Goal: Communication & Community: Share content

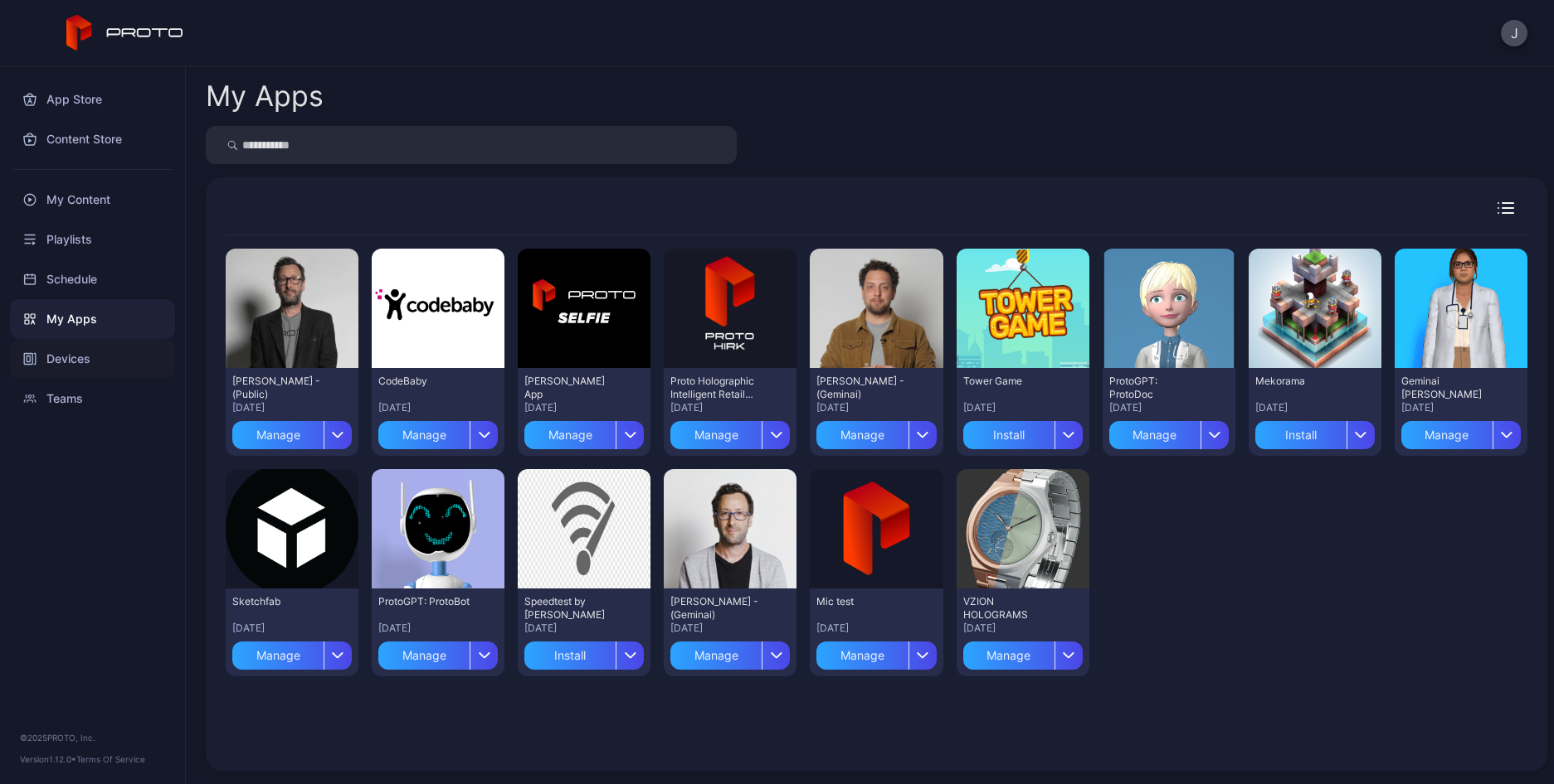
click at [72, 357] on div "Devices" at bounding box center [92, 359] width 165 height 40
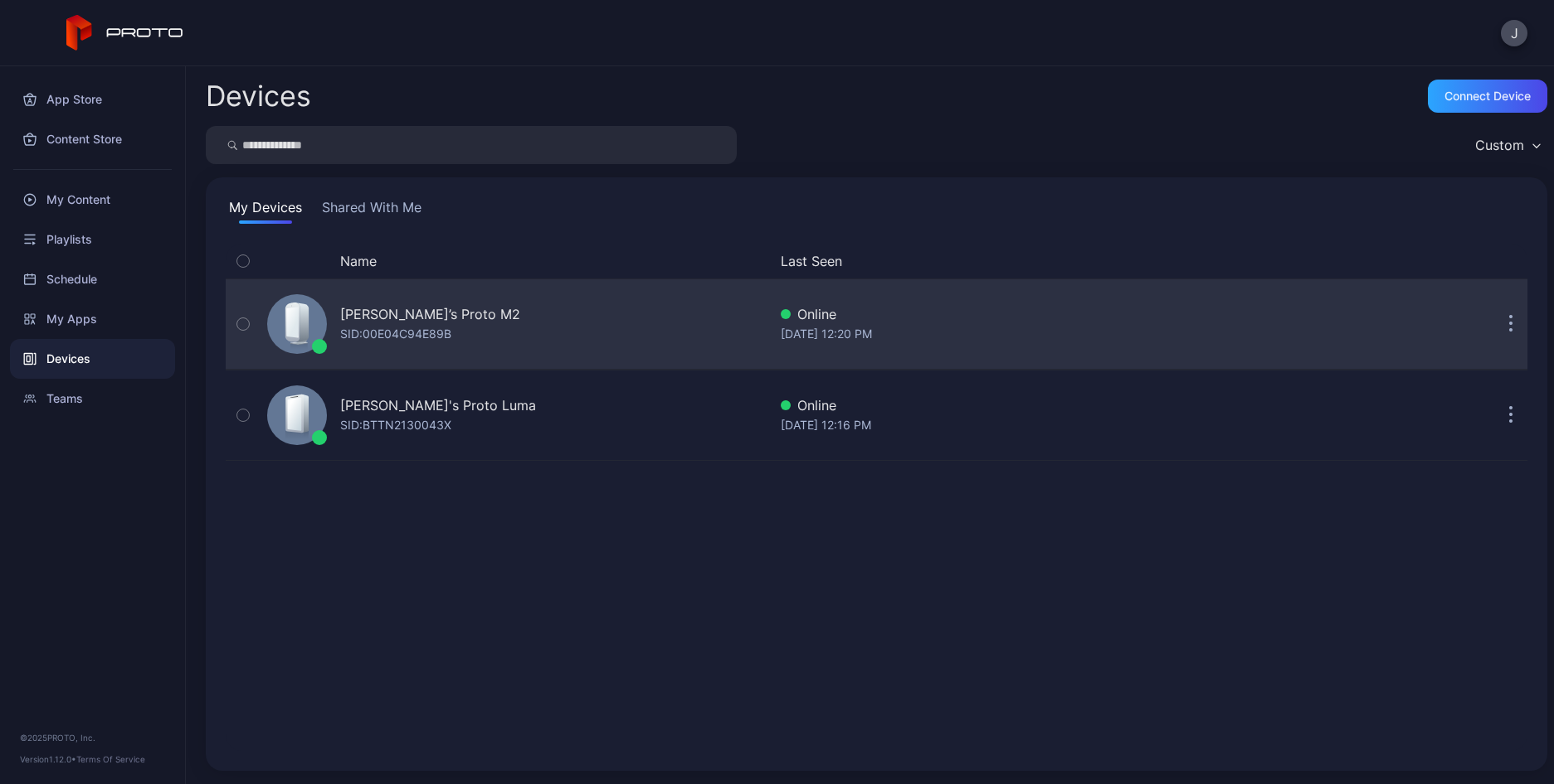
click at [1494, 320] on button "button" at bounding box center [1511, 325] width 33 height 33
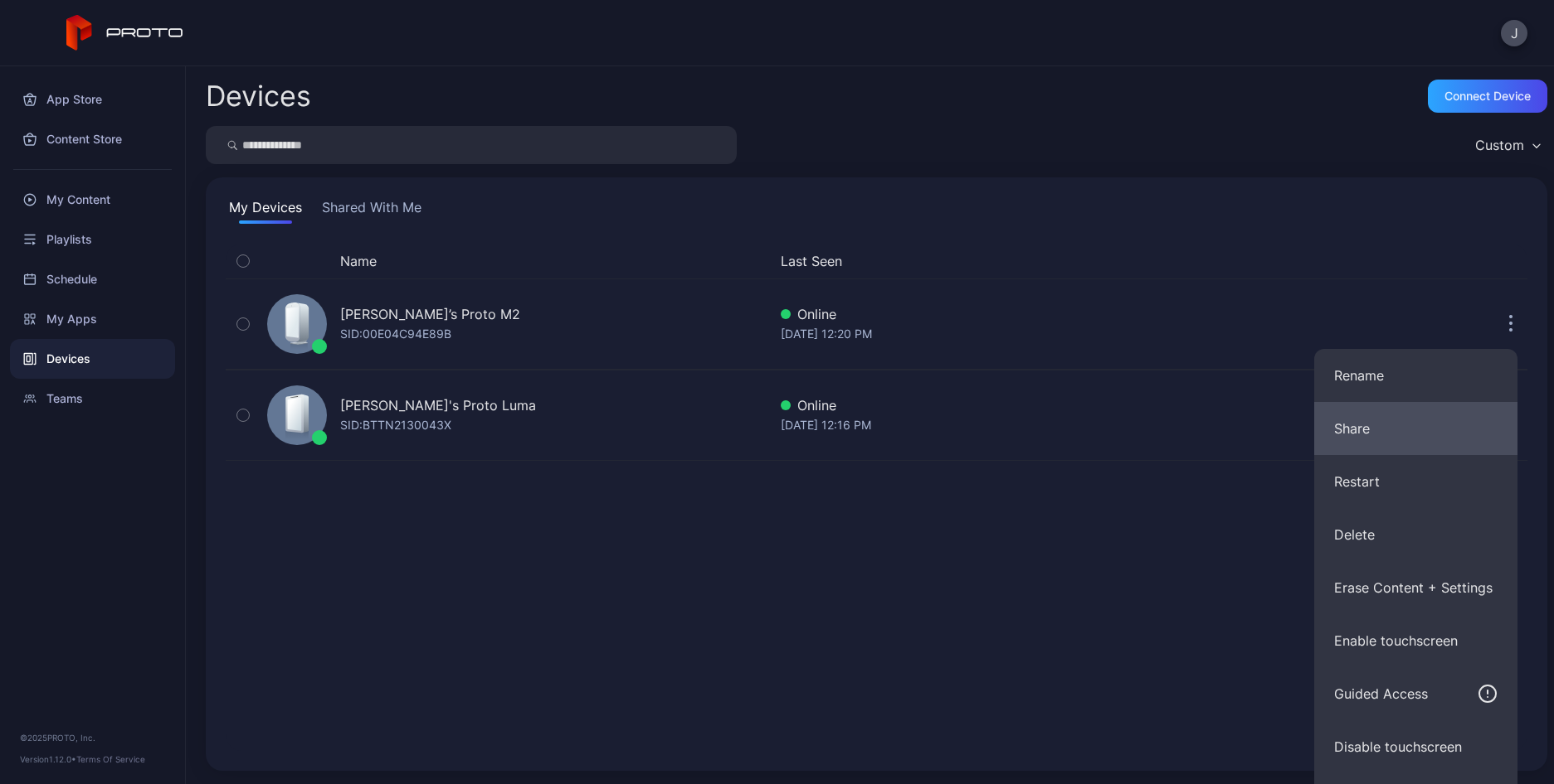
click at [1374, 424] on button "Share" at bounding box center [1416, 429] width 203 height 53
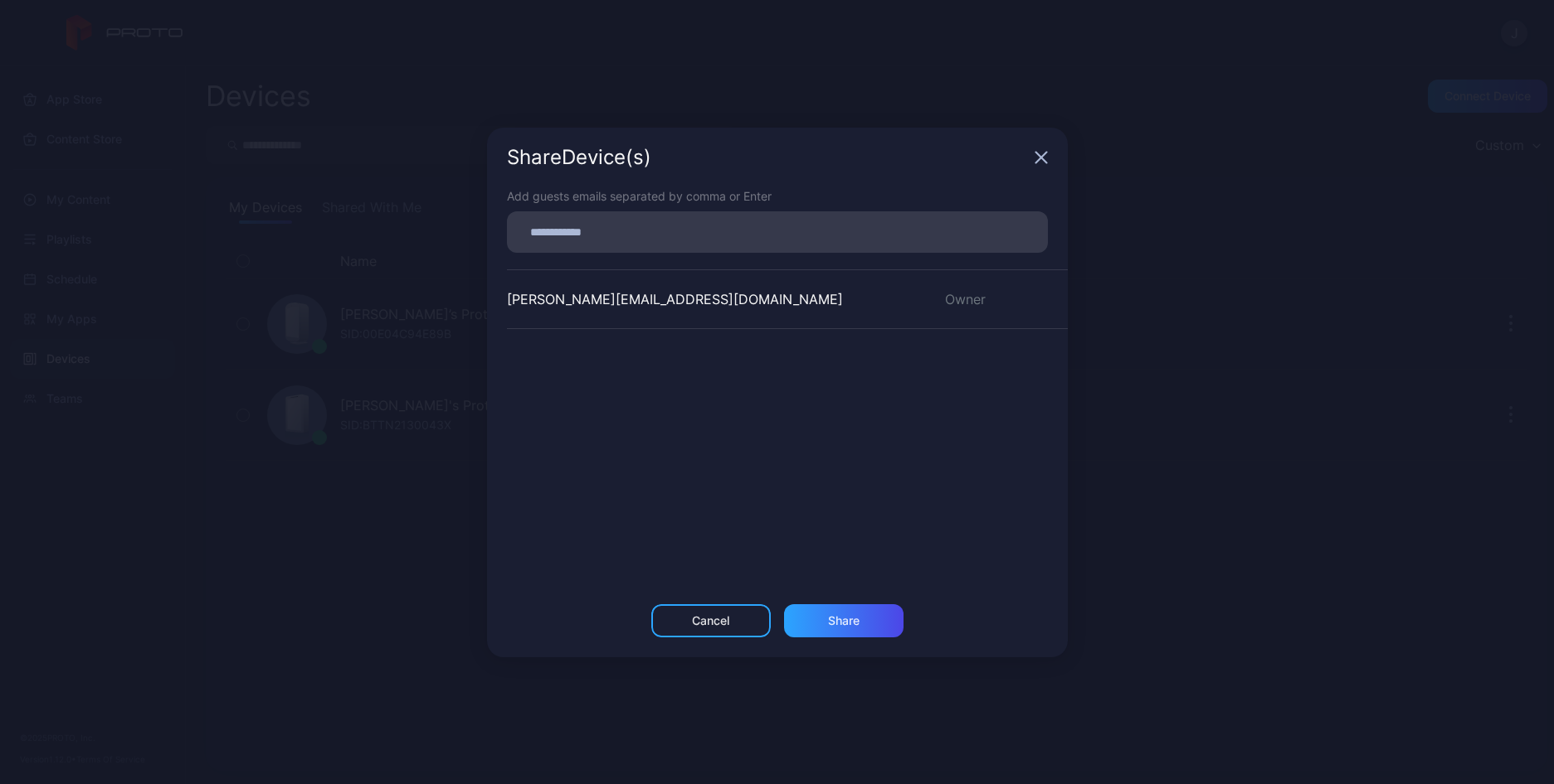
click at [581, 233] on input at bounding box center [778, 232] width 521 height 22
type input "**********"
click at [858, 615] on div "Share" at bounding box center [843, 621] width 119 height 33
click at [1040, 158] on div "Share Device (s)" at bounding box center [777, 157] width 580 height 60
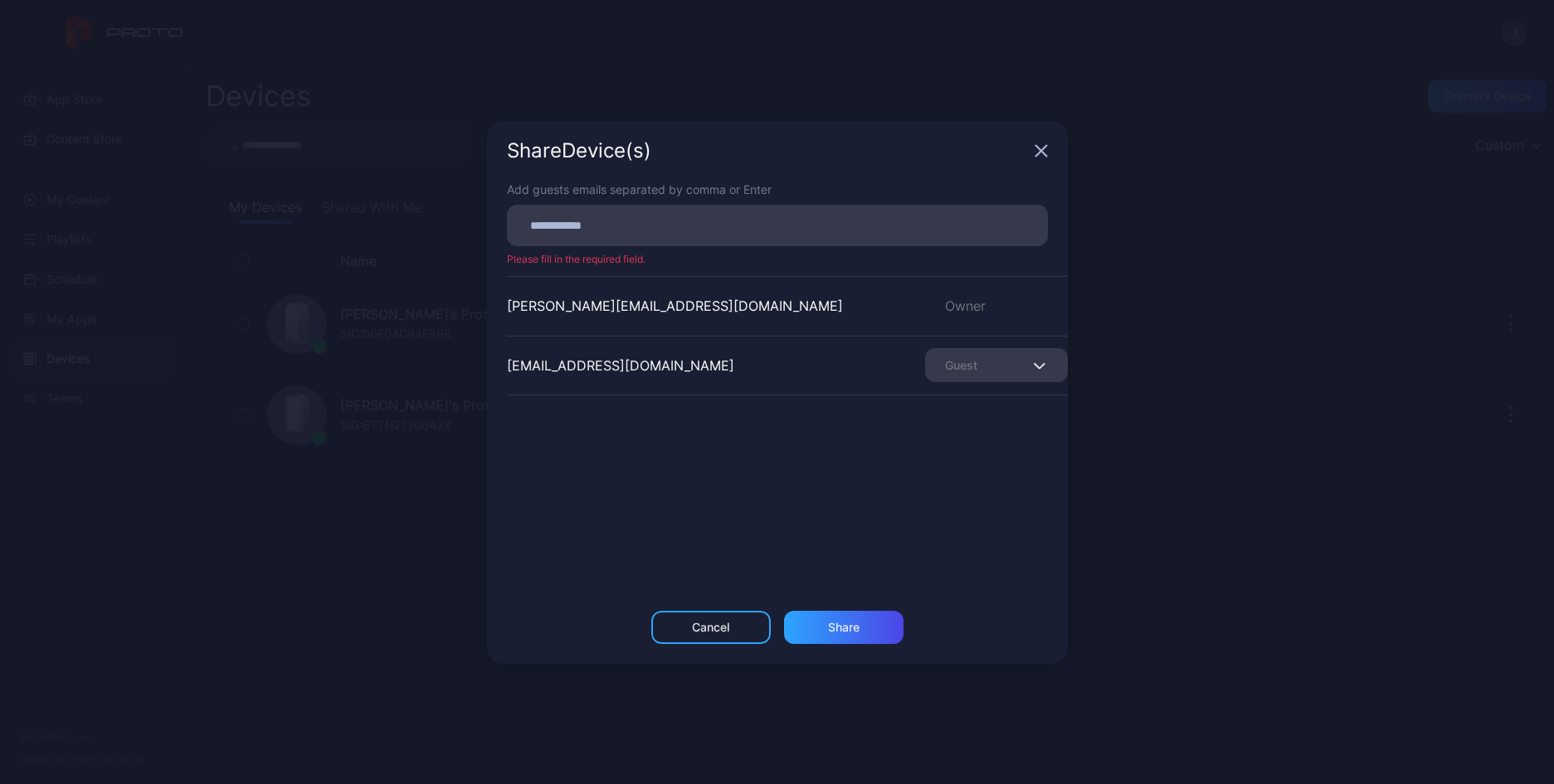
click at [1039, 158] on div "Share Device (s)" at bounding box center [777, 151] width 580 height 60
click at [695, 625] on div "Cancel" at bounding box center [710, 628] width 37 height 13
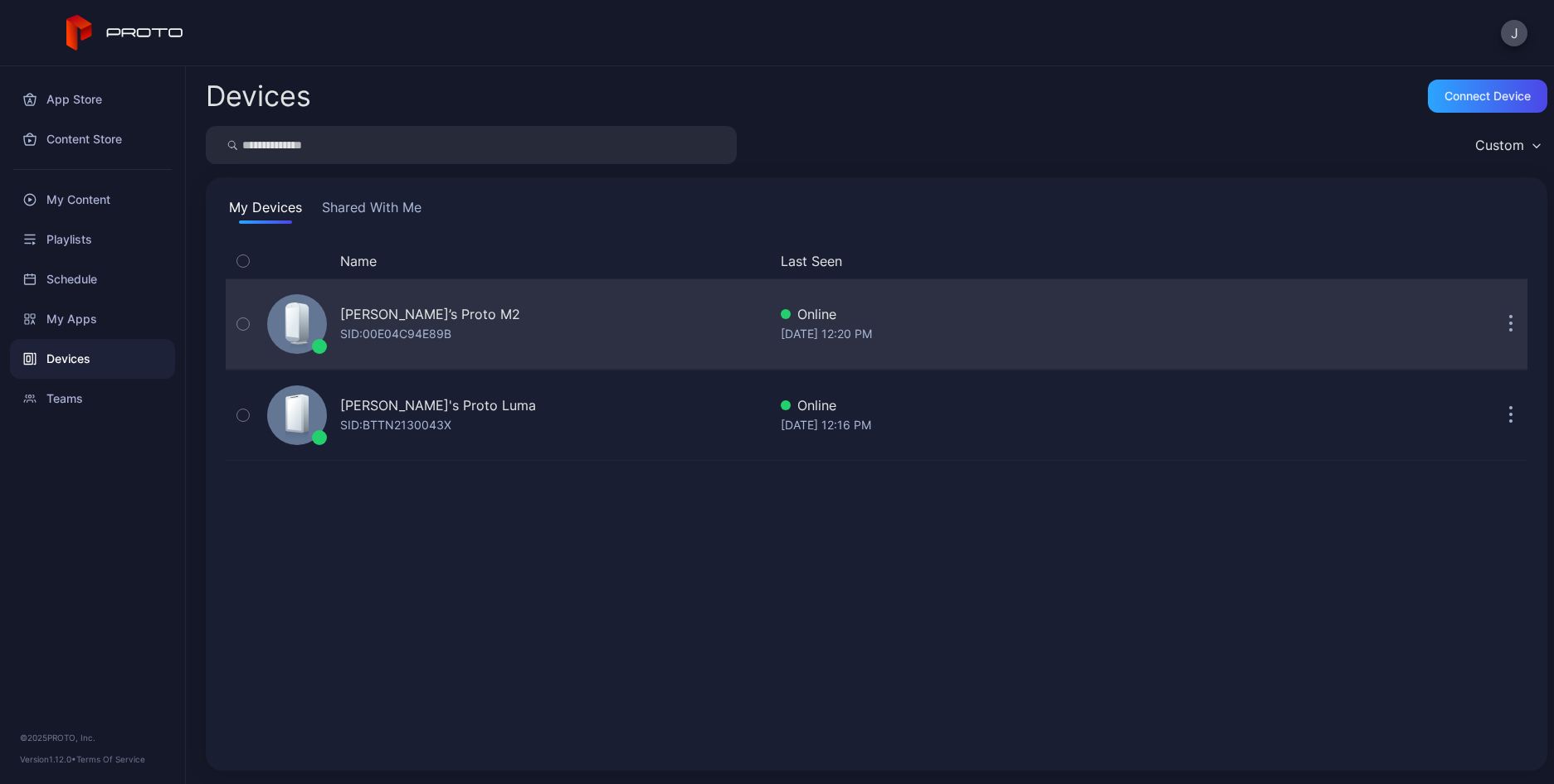
click at [1510, 317] on icon "button" at bounding box center [1511, 317] width 2 height 2
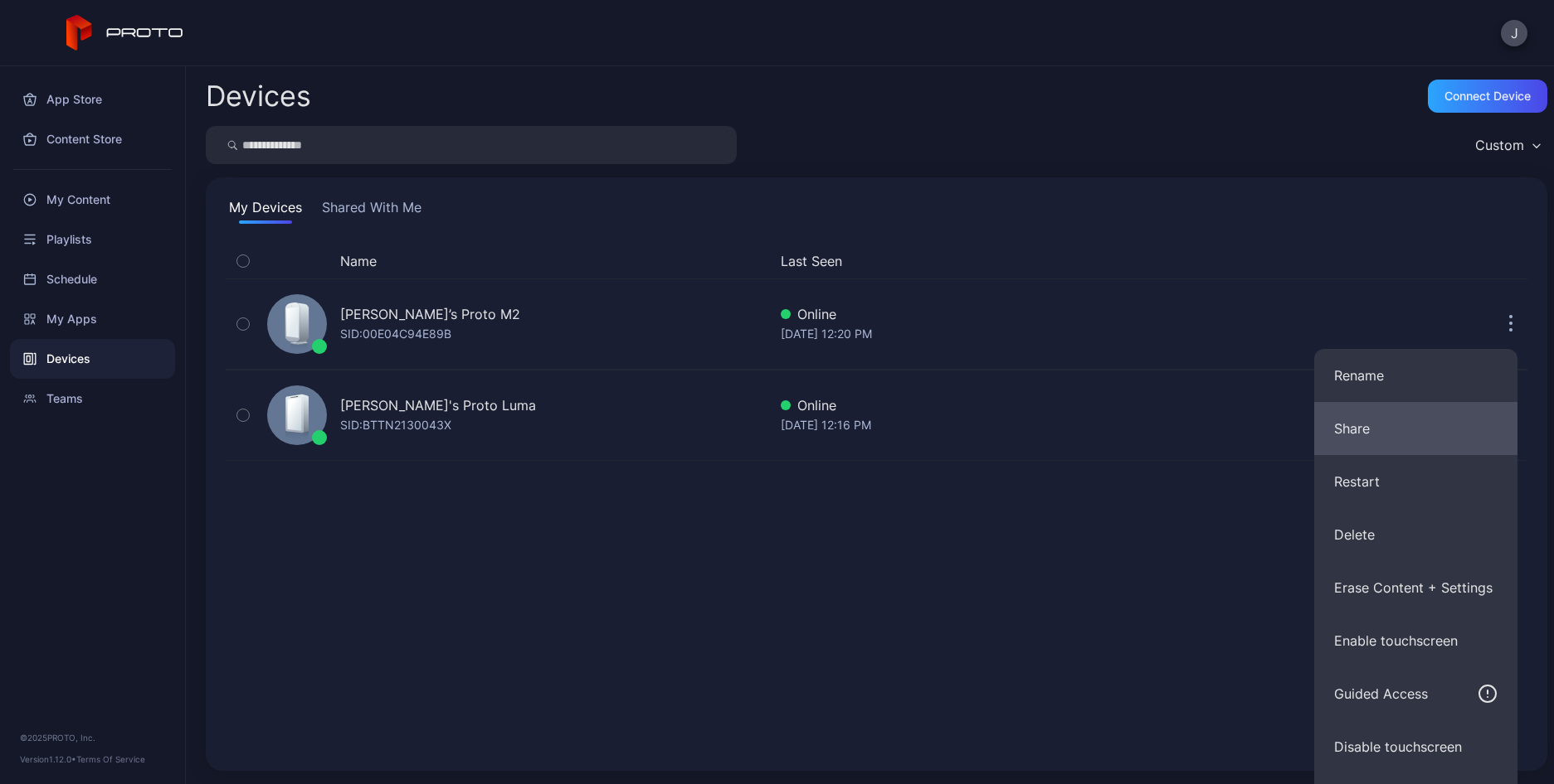
click at [1360, 422] on button "Share" at bounding box center [1416, 429] width 203 height 53
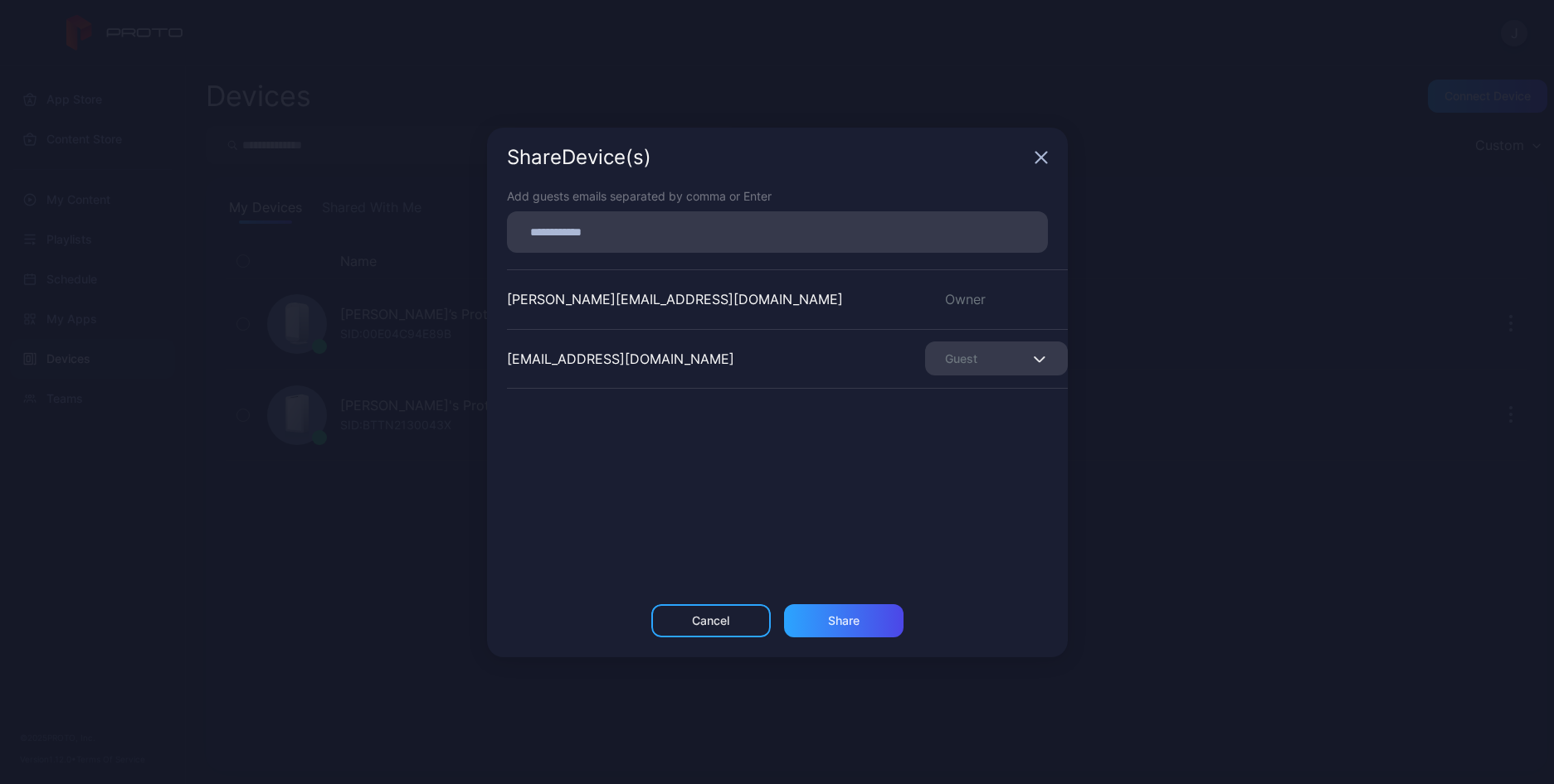
click at [1035, 157] on icon "button" at bounding box center [1041, 157] width 13 height 13
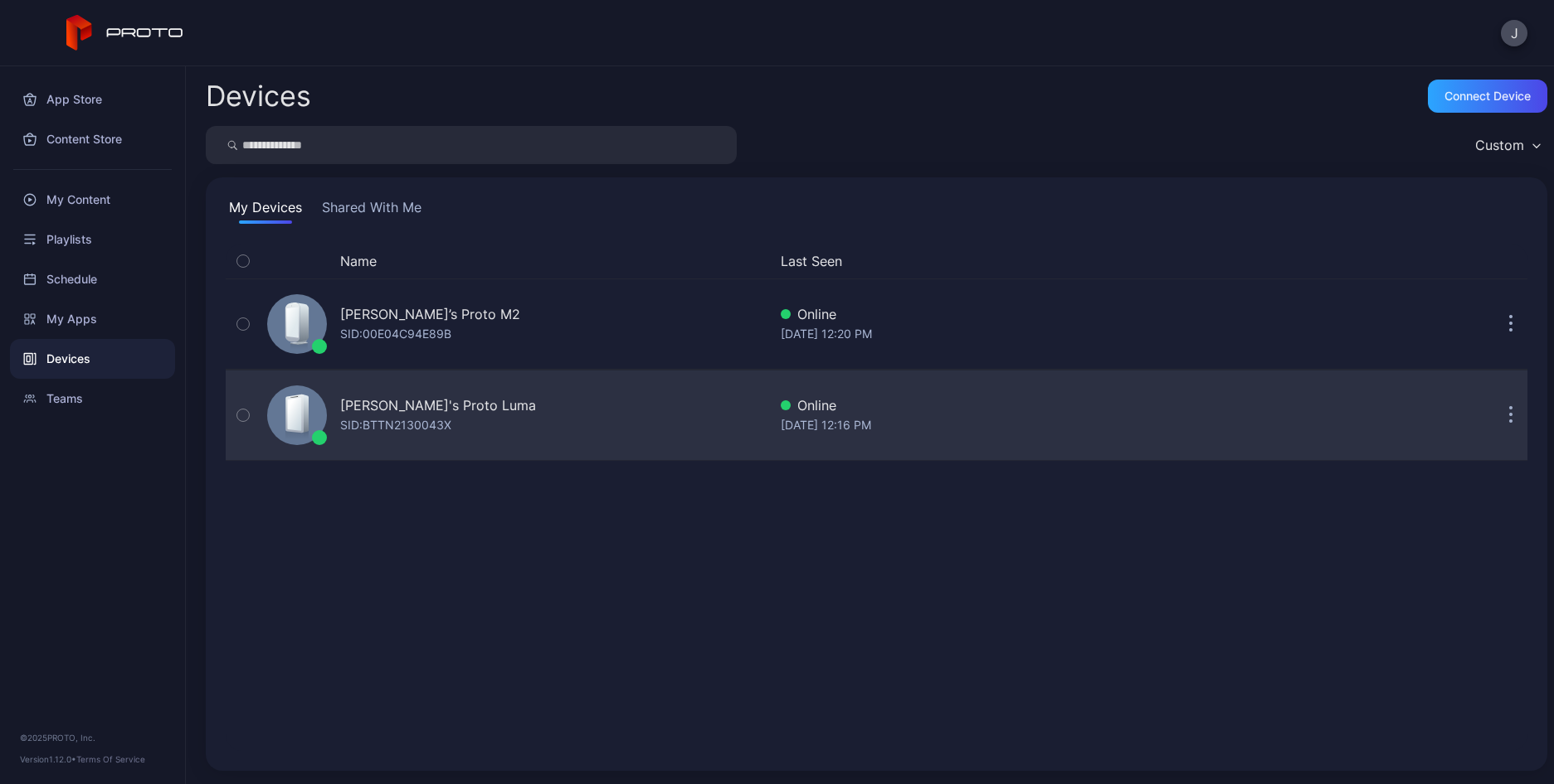
click at [1502, 411] on button "button" at bounding box center [1511, 415] width 33 height 33
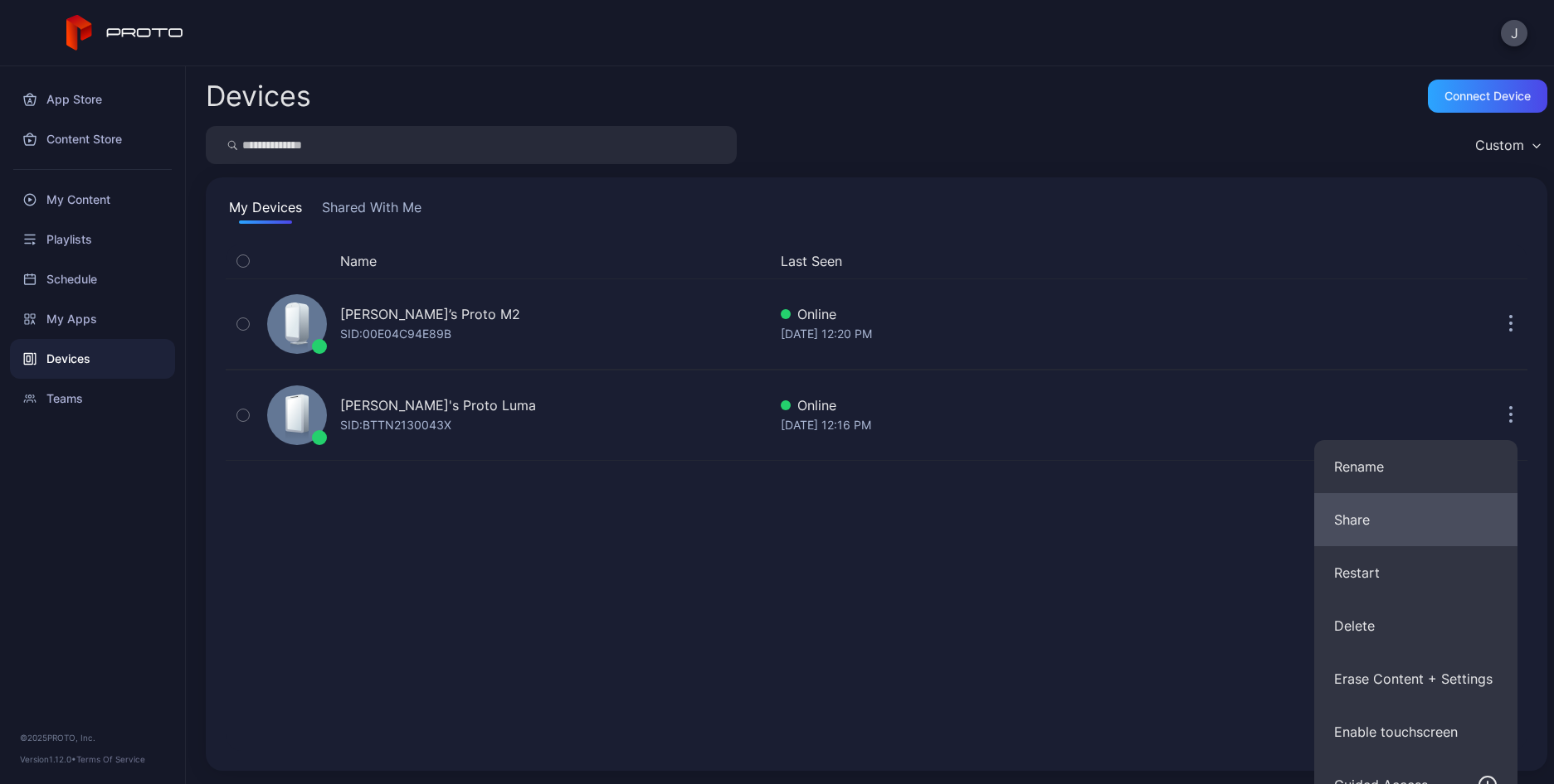
click at [1341, 519] on button "Share" at bounding box center [1416, 520] width 203 height 53
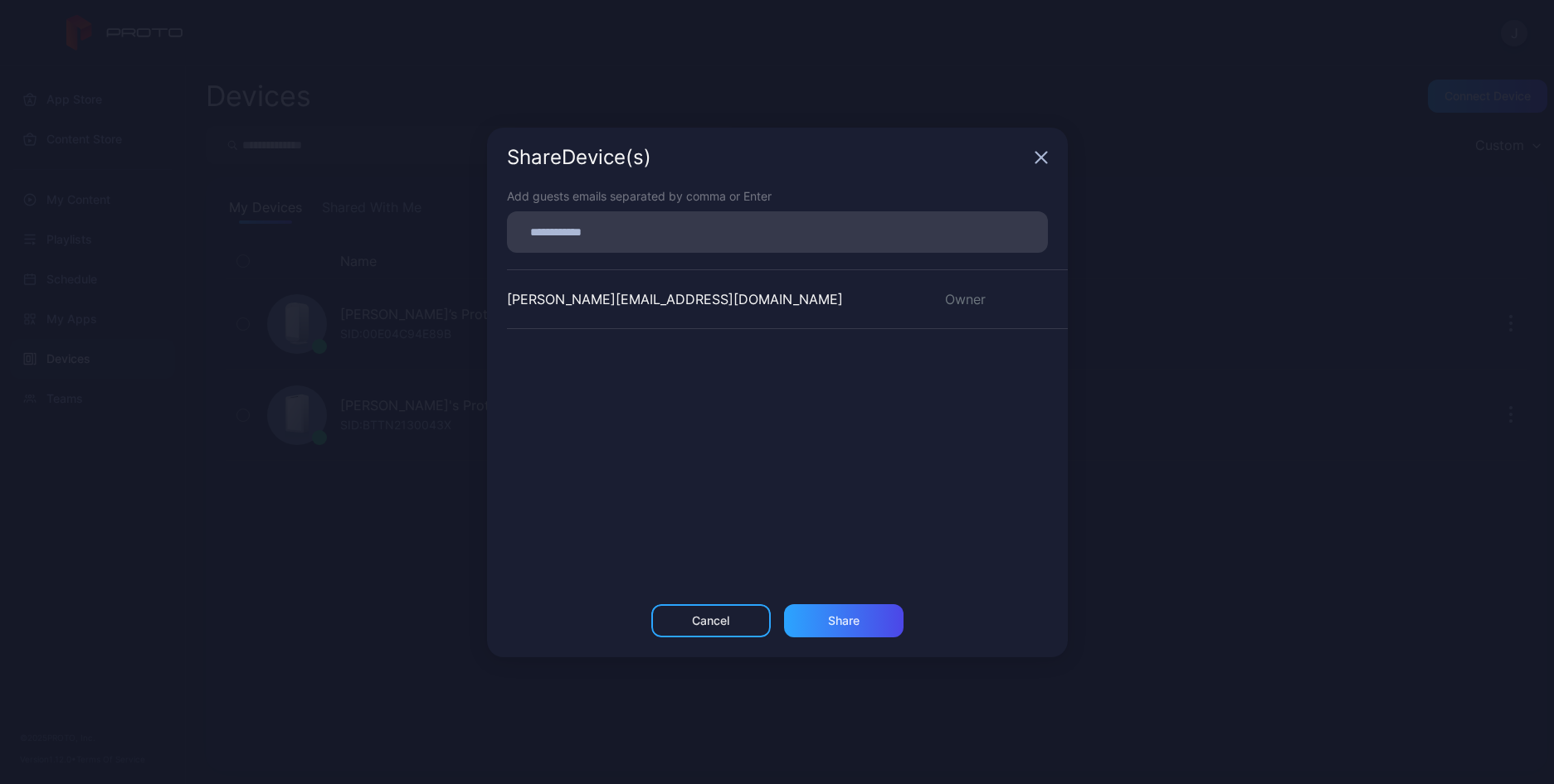
click at [583, 236] on input at bounding box center [778, 232] width 521 height 22
type input "**********"
click at [846, 628] on div "Share" at bounding box center [843, 621] width 119 height 33
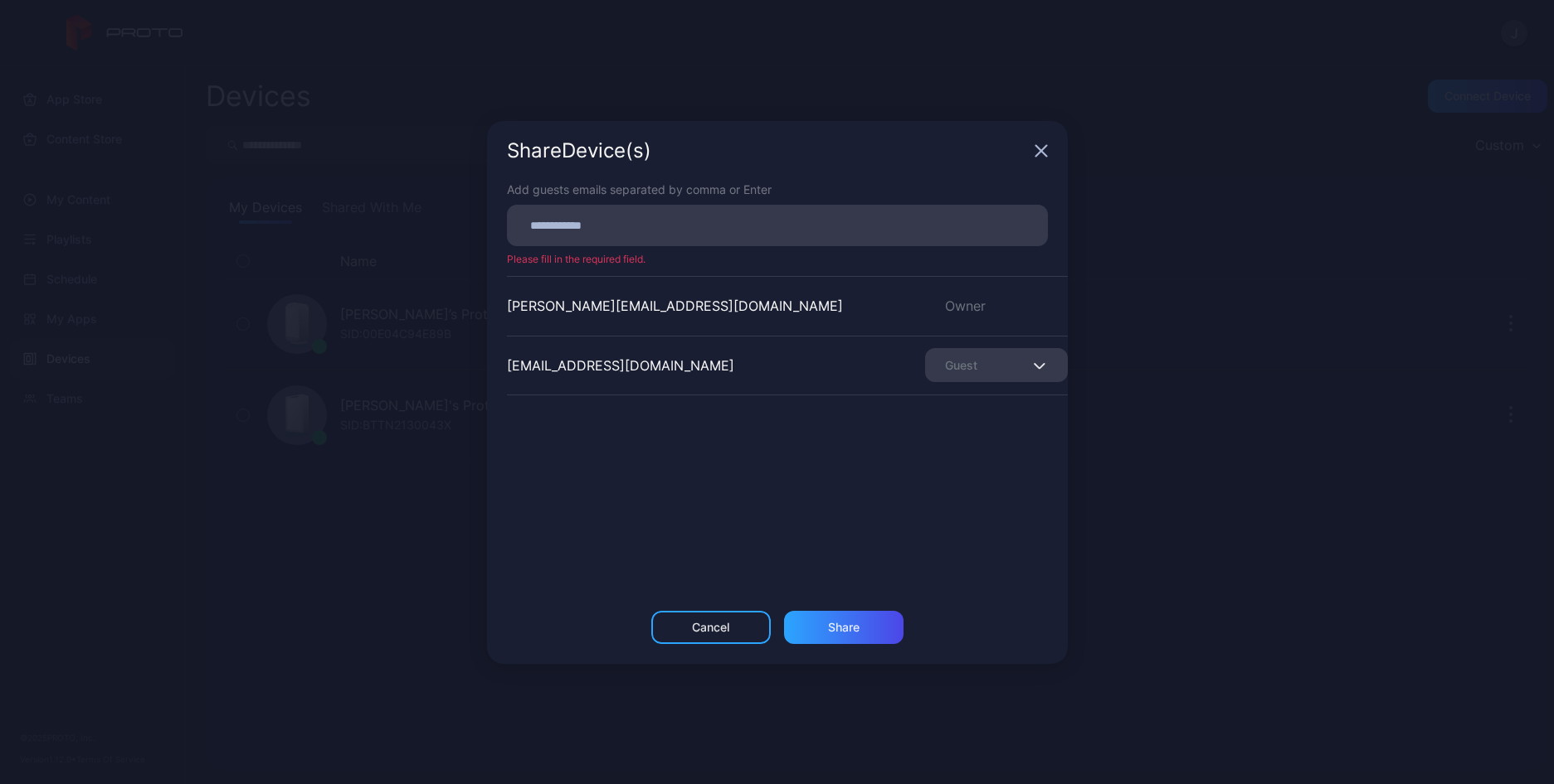
click at [1036, 150] on icon "button" at bounding box center [1041, 151] width 13 height 13
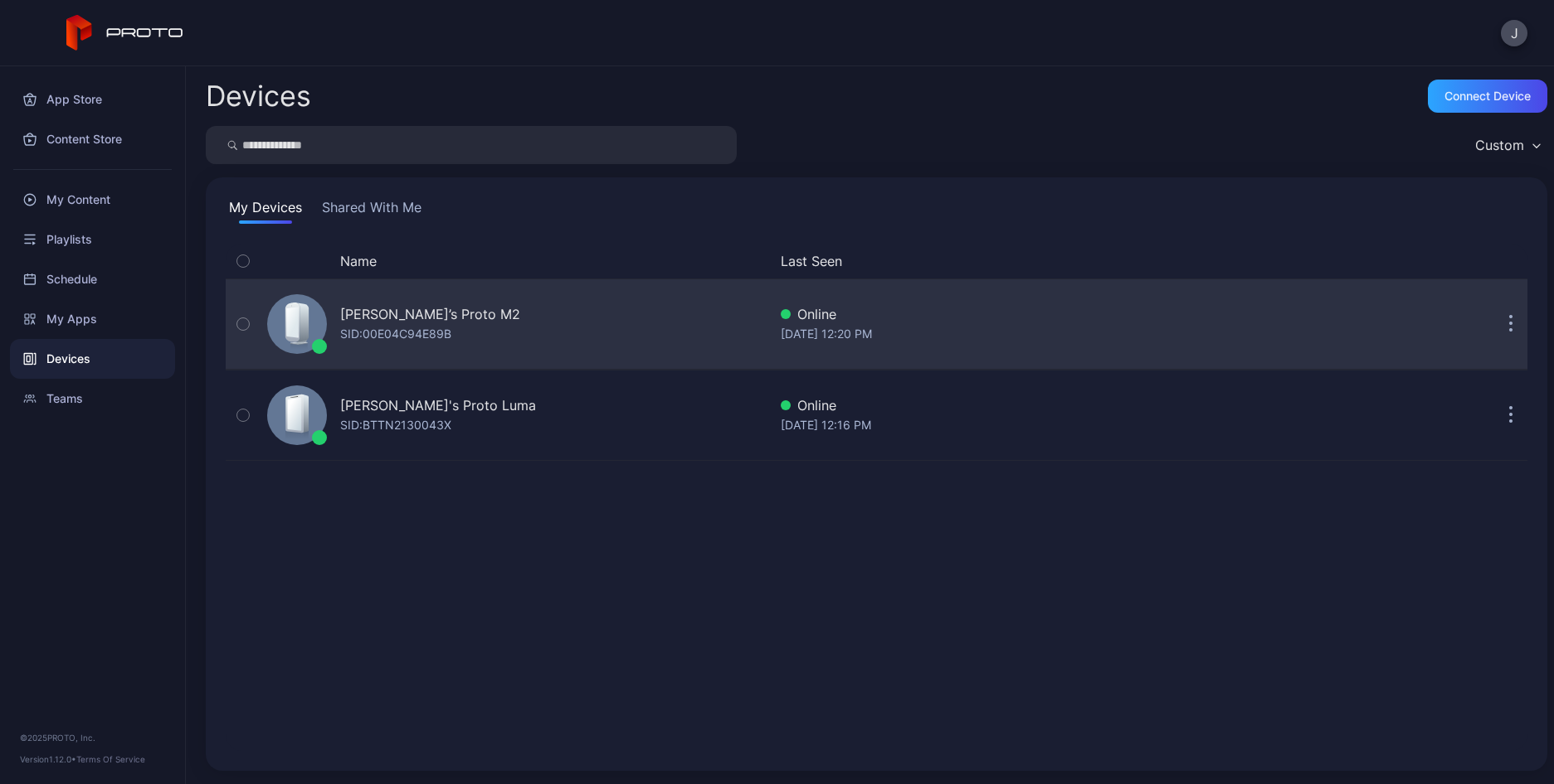
click at [1495, 320] on button "button" at bounding box center [1511, 325] width 33 height 33
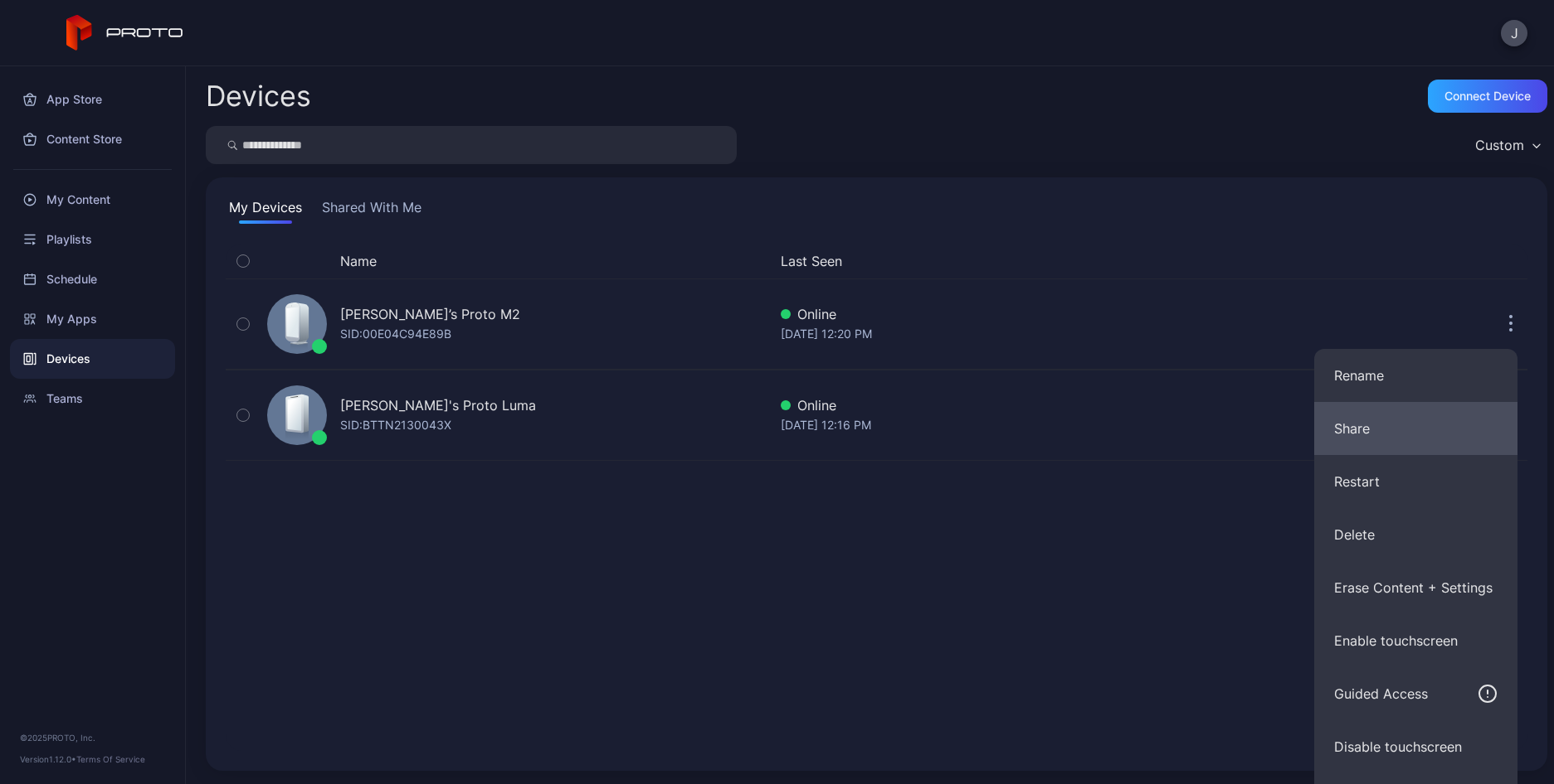
click at [1371, 430] on button "Share" at bounding box center [1416, 429] width 203 height 53
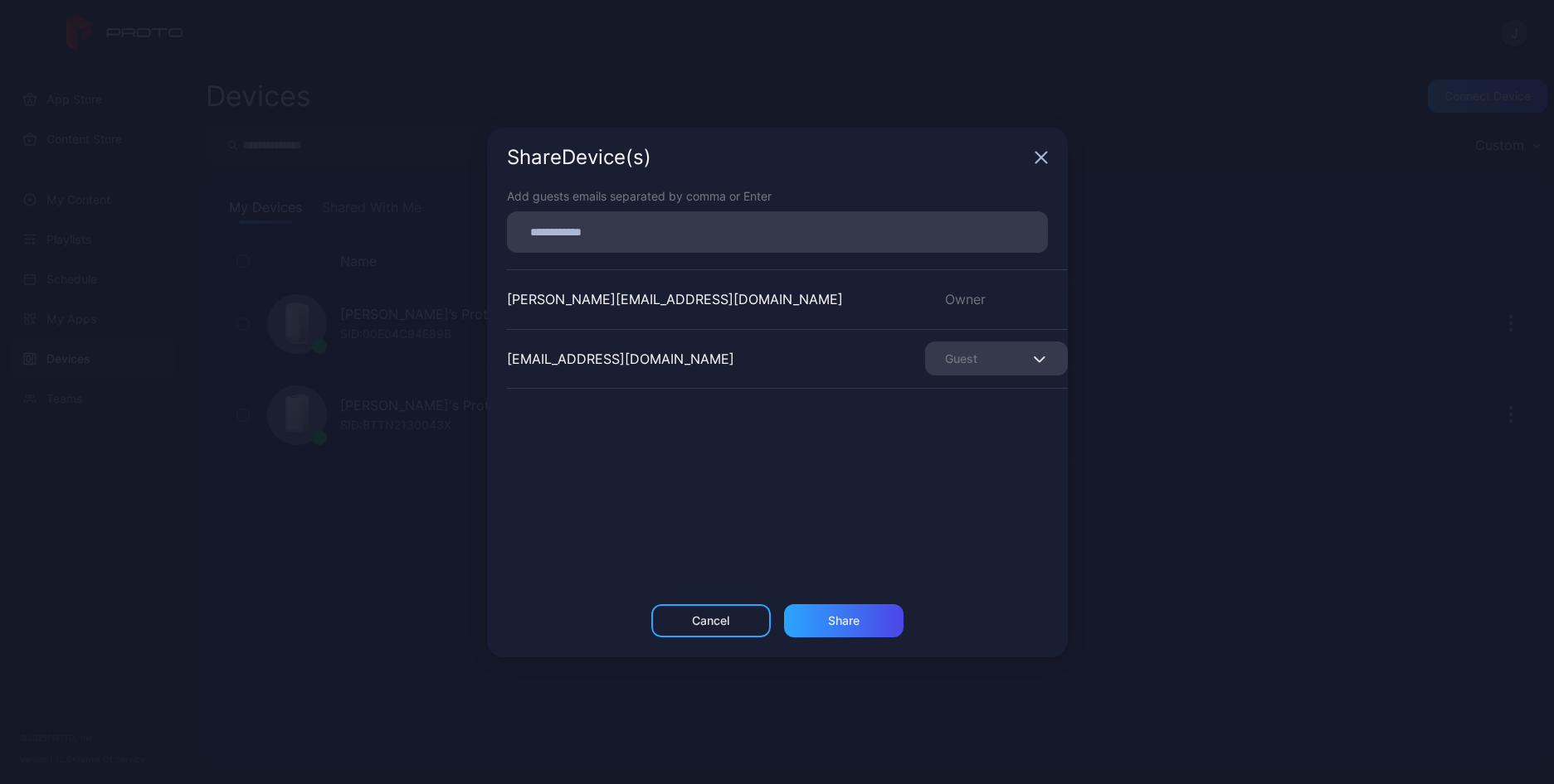
click at [1036, 161] on icon "button" at bounding box center [1040, 156] width 11 height 11
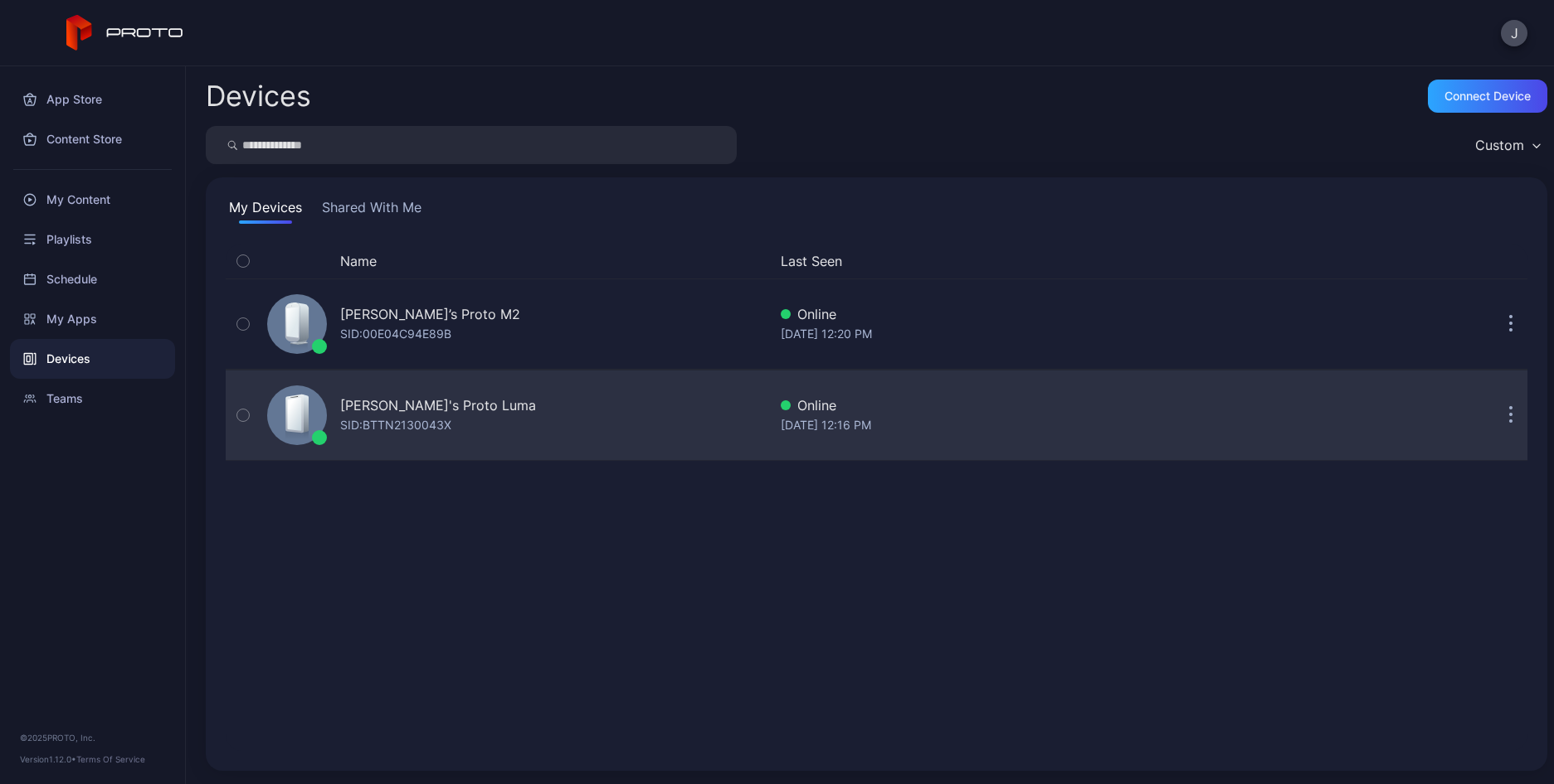
click at [1509, 414] on icon "button" at bounding box center [1511, 415] width 4 height 19
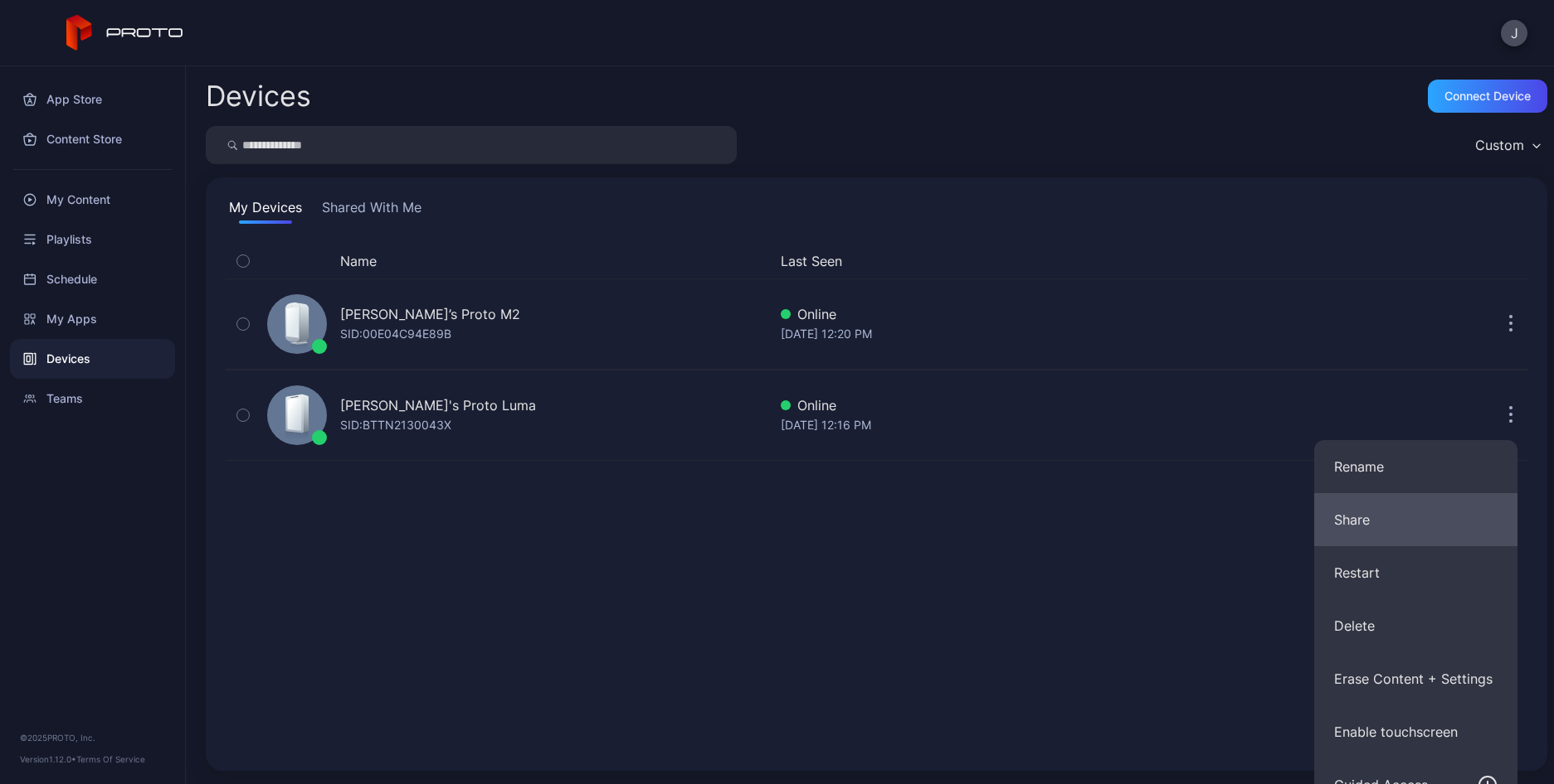
click at [1381, 510] on button "Share" at bounding box center [1416, 520] width 203 height 53
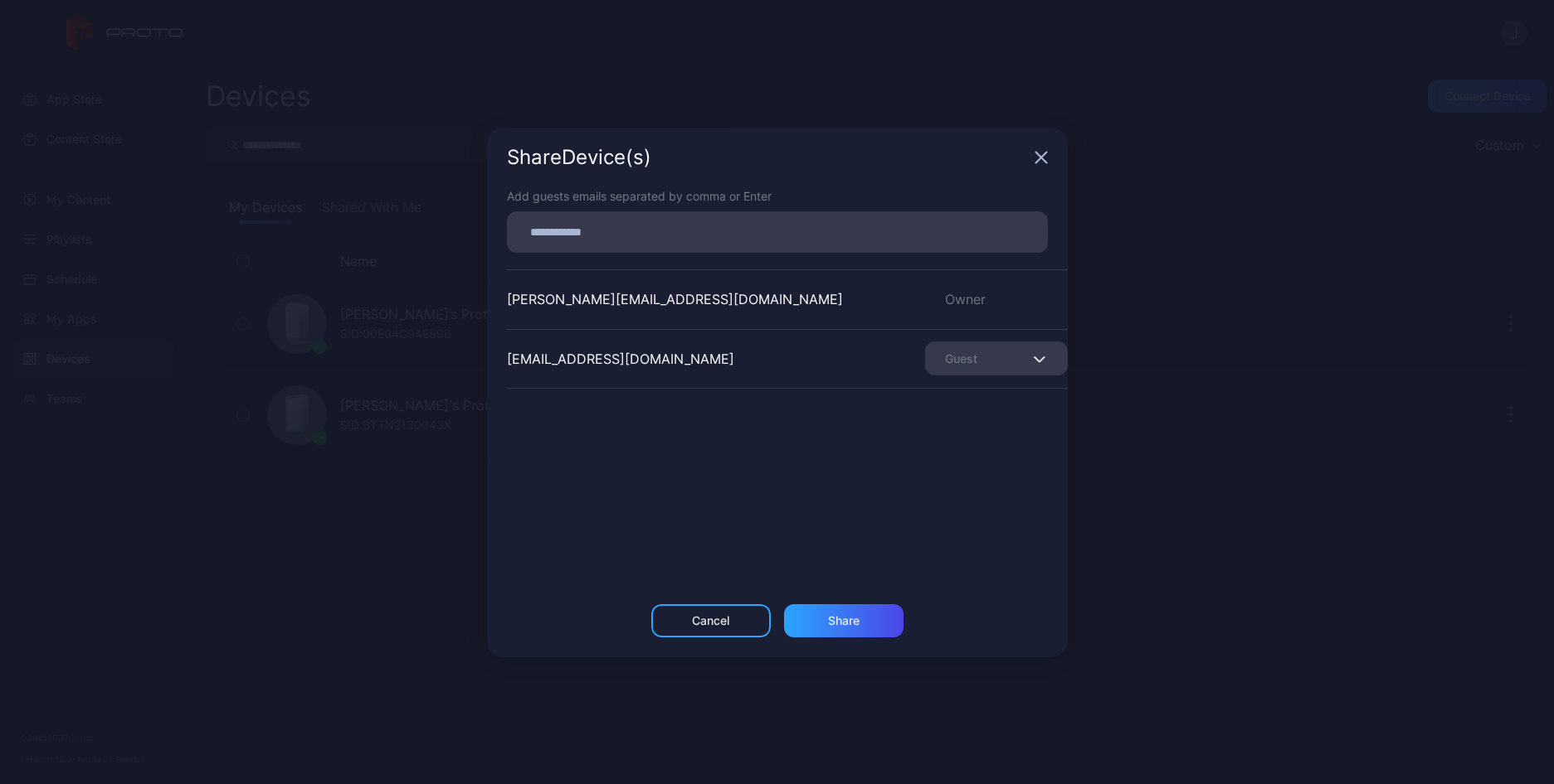
click at [1037, 152] on icon "button" at bounding box center [1040, 156] width 11 height 11
